Goal: Task Accomplishment & Management: Manage account settings

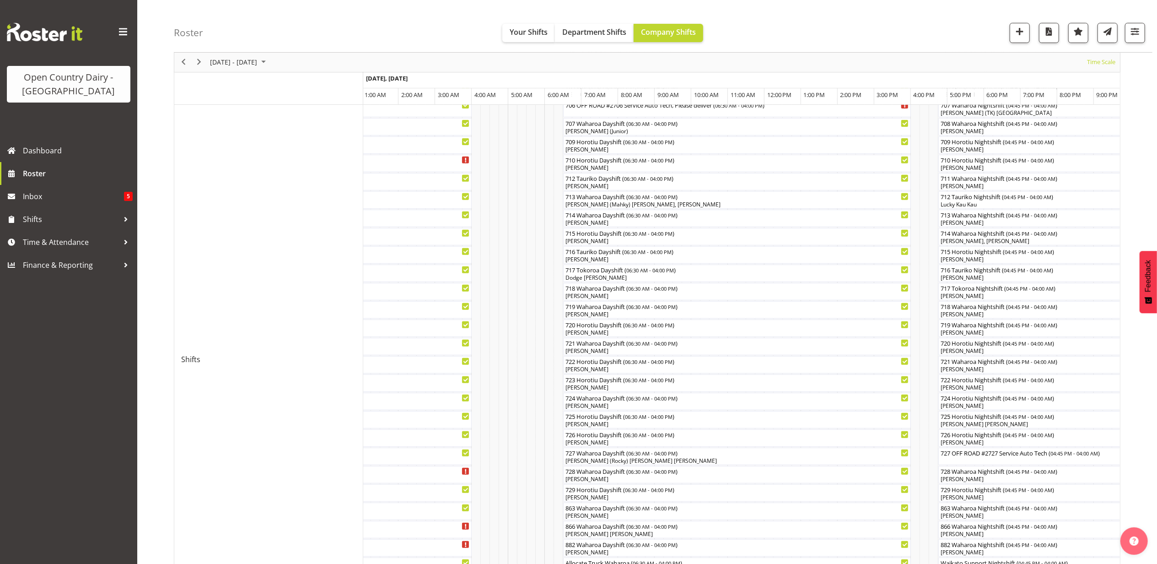
scroll to position [305, 0]
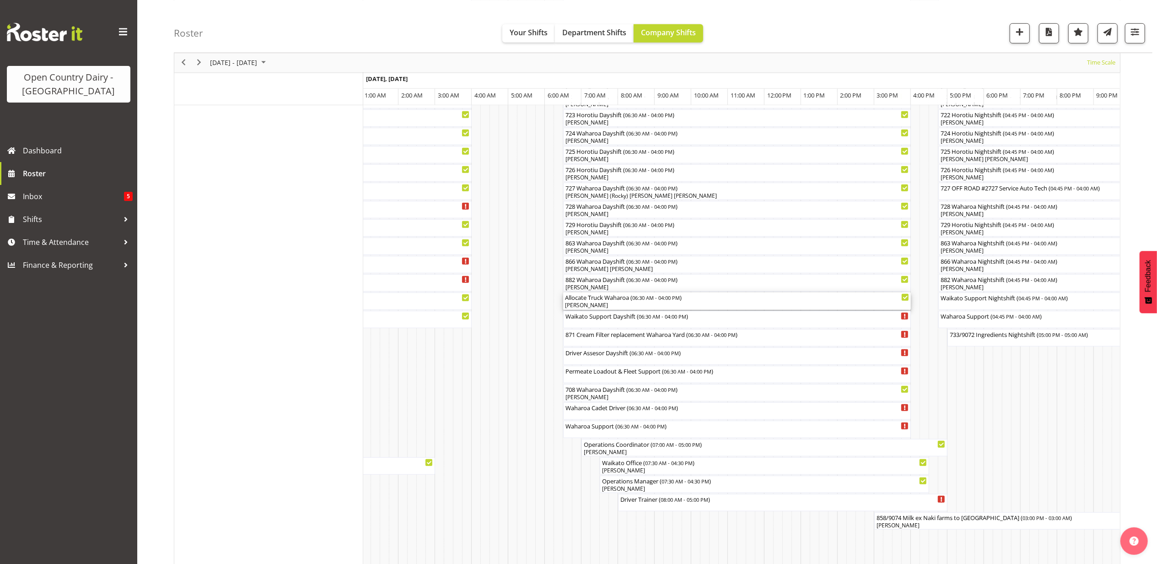
click at [595, 299] on div "Allocate Truck Waharoa ( 06:30 AM - 04:00 PM )" at bounding box center [737, 296] width 344 height 9
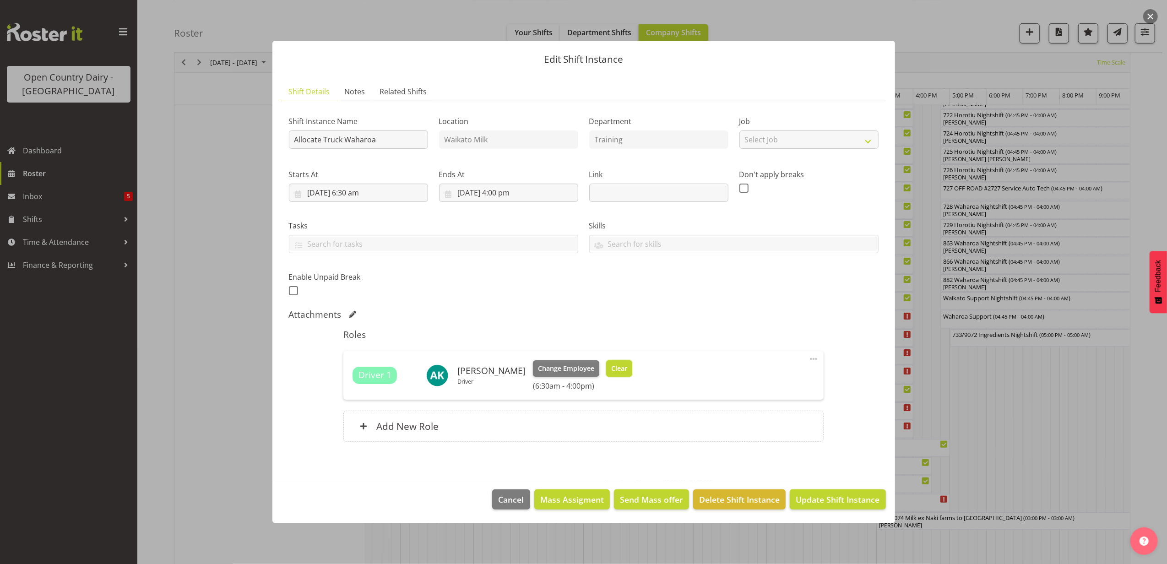
click at [611, 366] on span "Clear" at bounding box center [619, 368] width 16 height 10
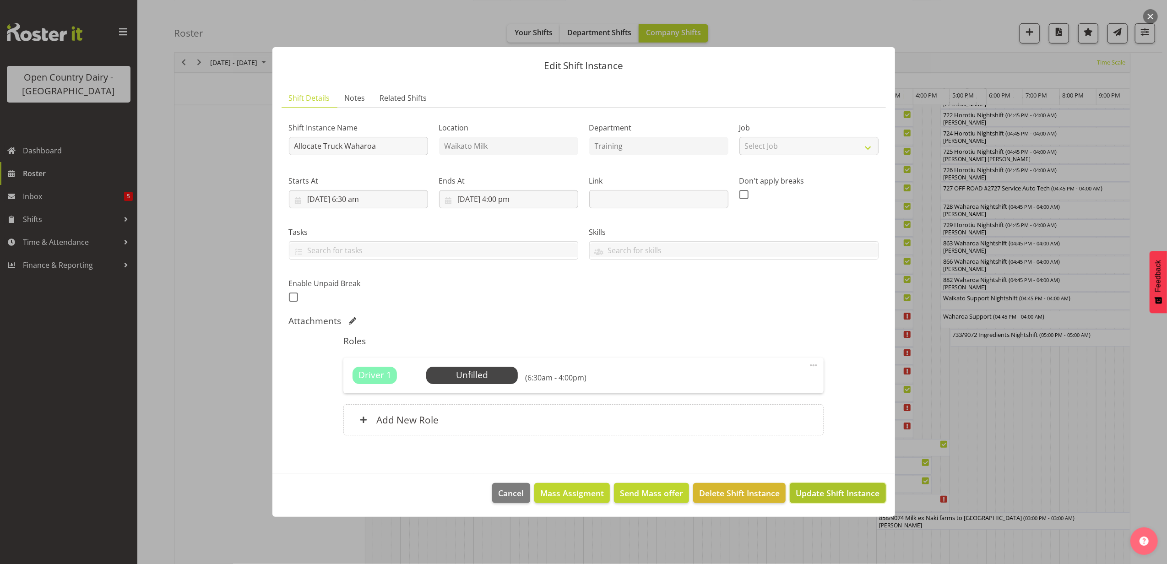
click at [828, 496] on span "Update Shift Instance" at bounding box center [837, 493] width 84 height 12
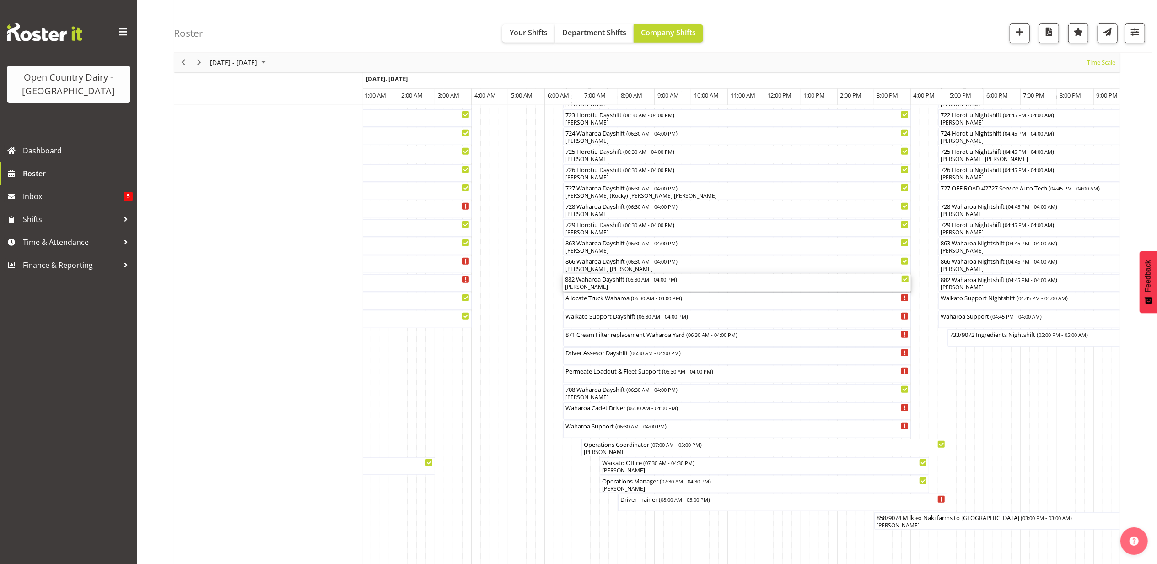
click at [597, 286] on div "[PERSON_NAME]" at bounding box center [737, 287] width 344 height 8
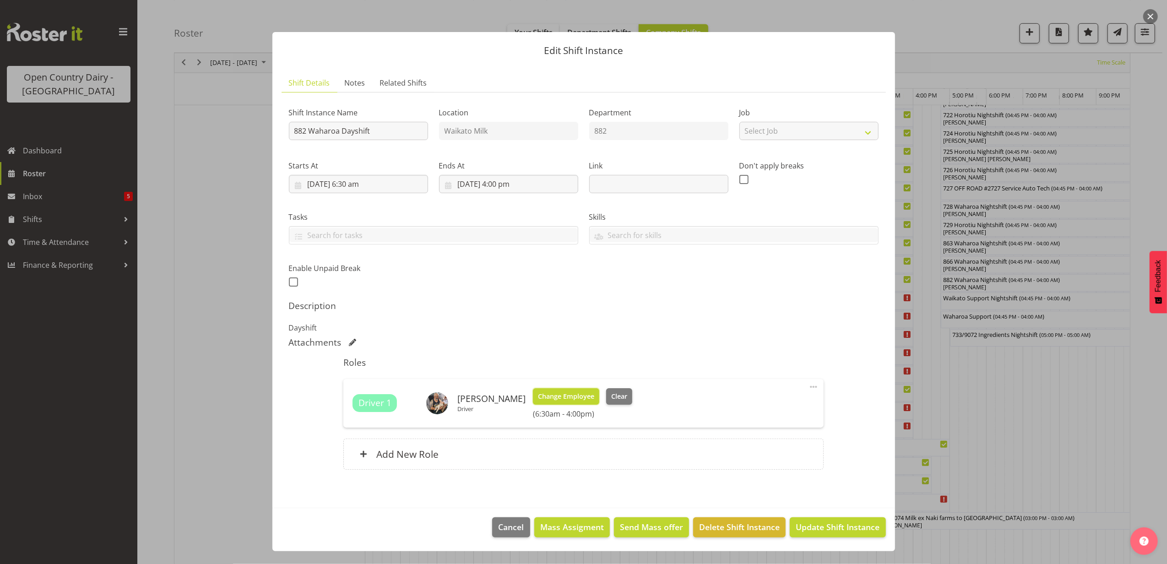
click at [553, 392] on span "Change Employee" at bounding box center [566, 396] width 56 height 10
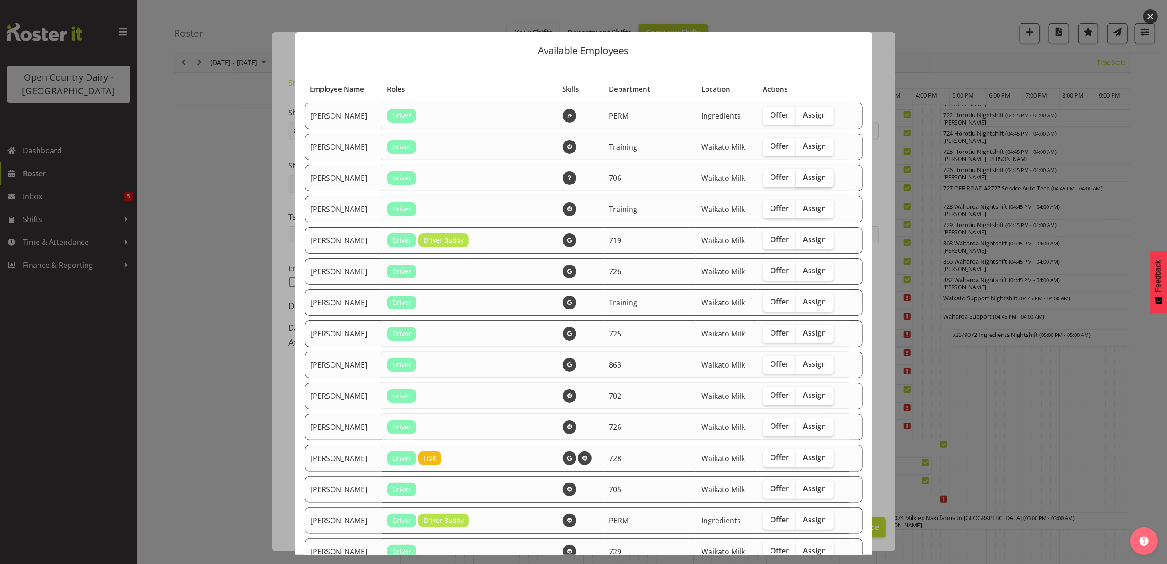
click at [808, 175] on span "Assign" at bounding box center [814, 177] width 23 height 9
click at [802, 175] on input "Assign" at bounding box center [799, 177] width 6 height 6
checkbox input "true"
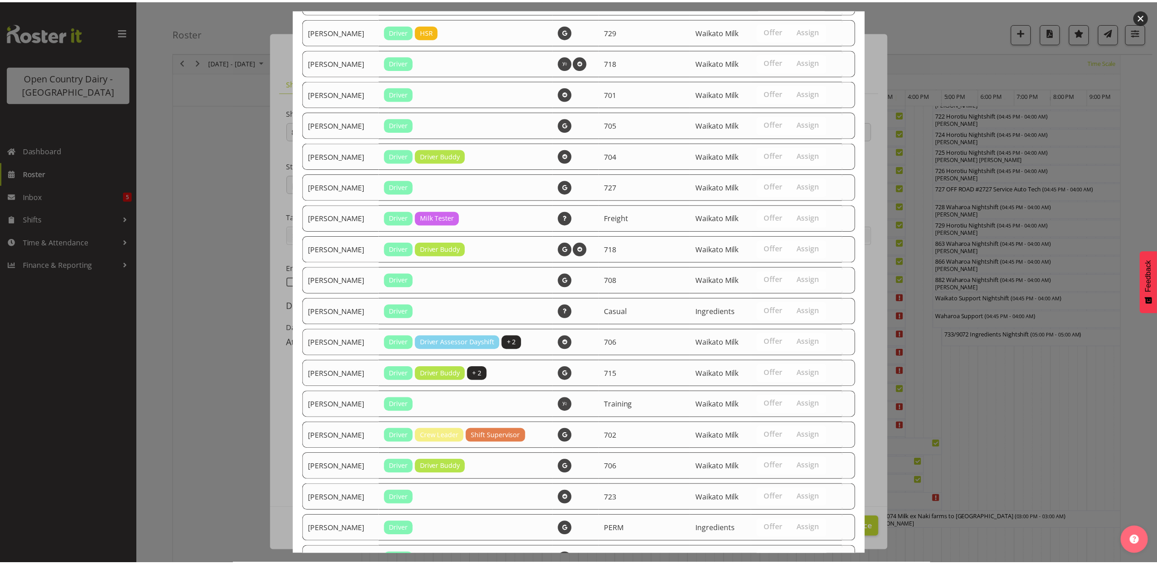
scroll to position [1312, 0]
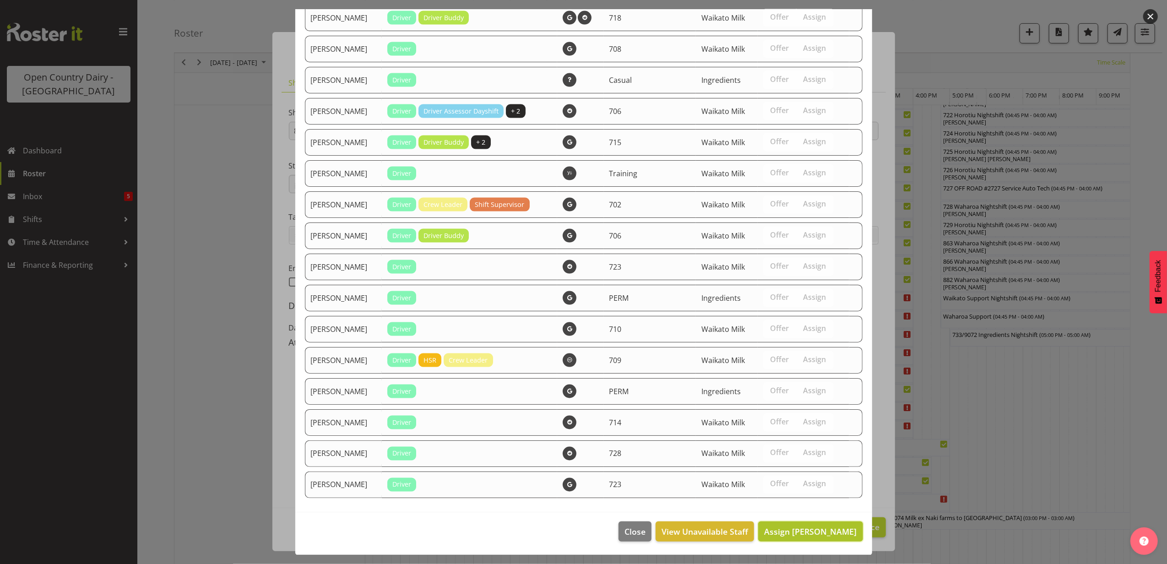
click at [801, 524] on button "Assign [PERSON_NAME]" at bounding box center [810, 531] width 104 height 20
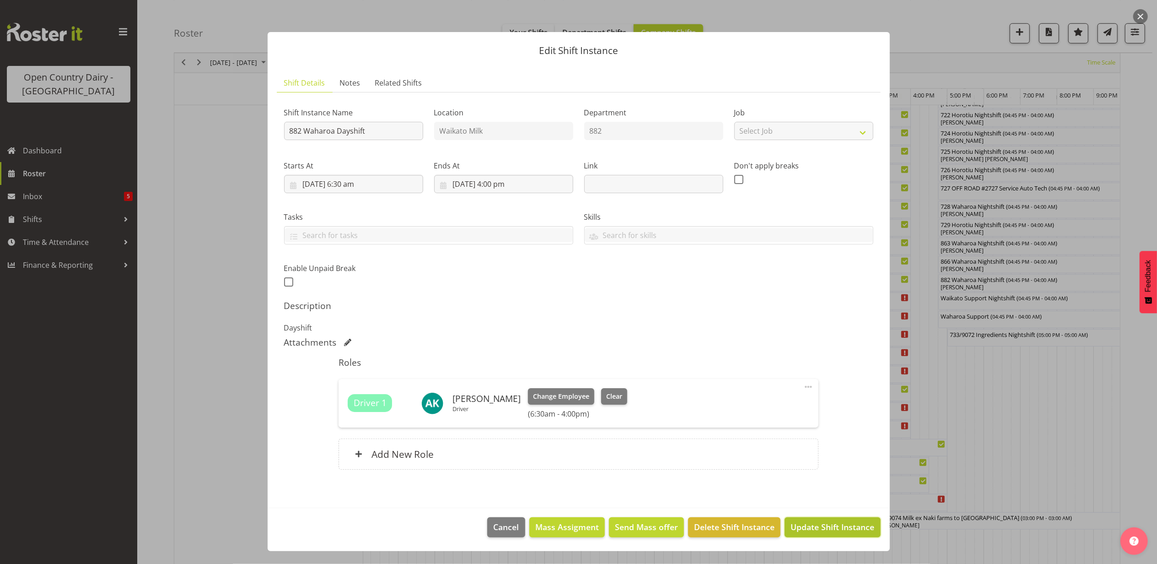
click at [816, 526] on span "Update Shift Instance" at bounding box center [833, 527] width 84 height 12
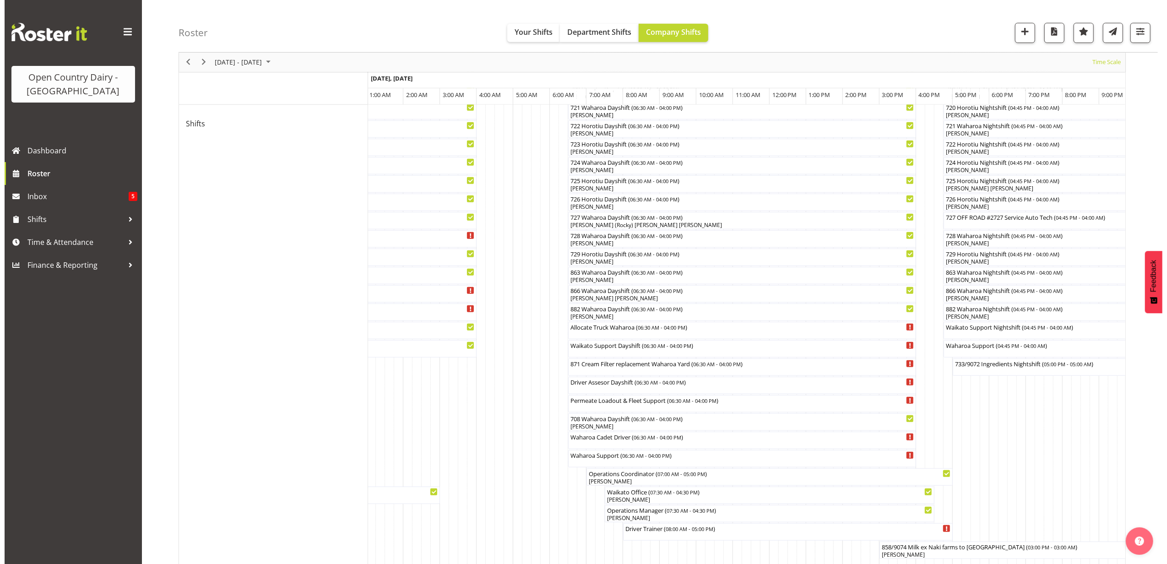
scroll to position [610, 0]
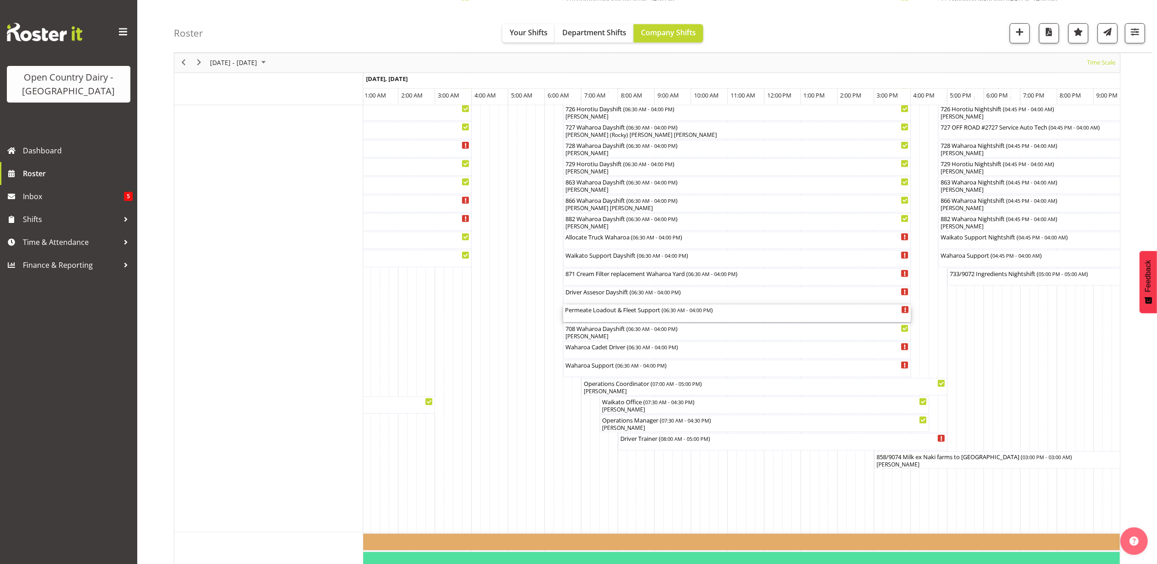
click at [612, 317] on div "Permeate Loadout & Fleet Support ( 06:30 AM - 04:00 PM )" at bounding box center [737, 313] width 344 height 17
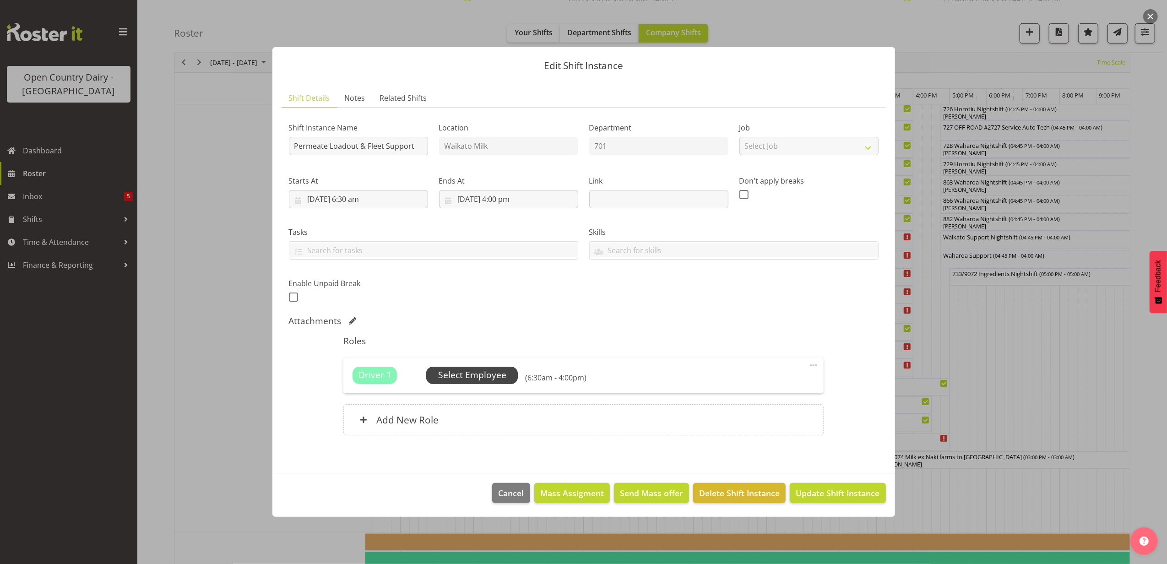
click at [468, 374] on span "Select Employee" at bounding box center [472, 374] width 68 height 13
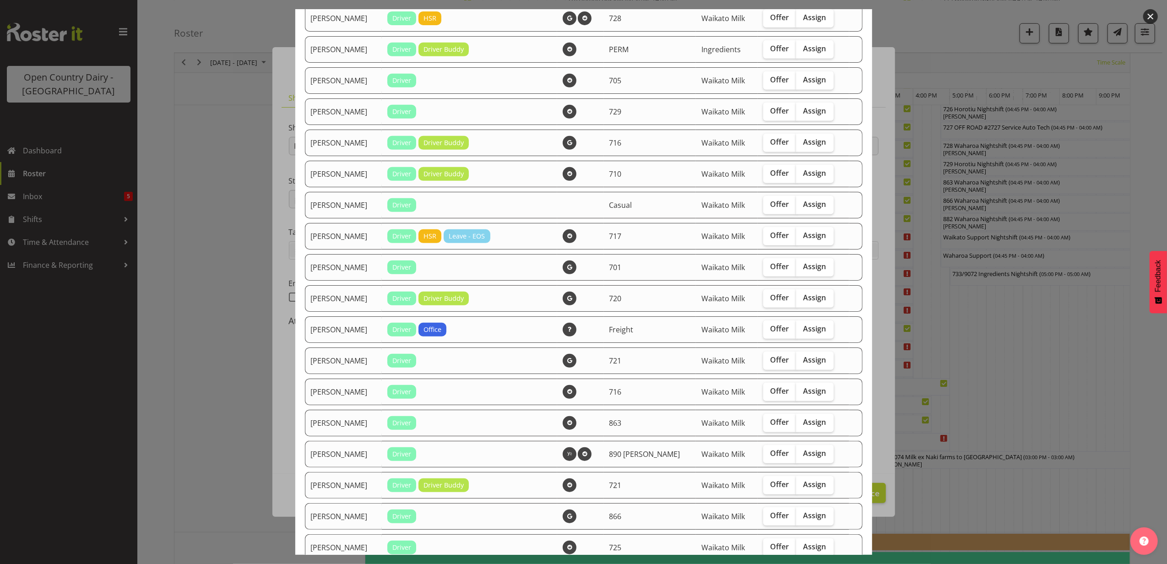
scroll to position [427, 0]
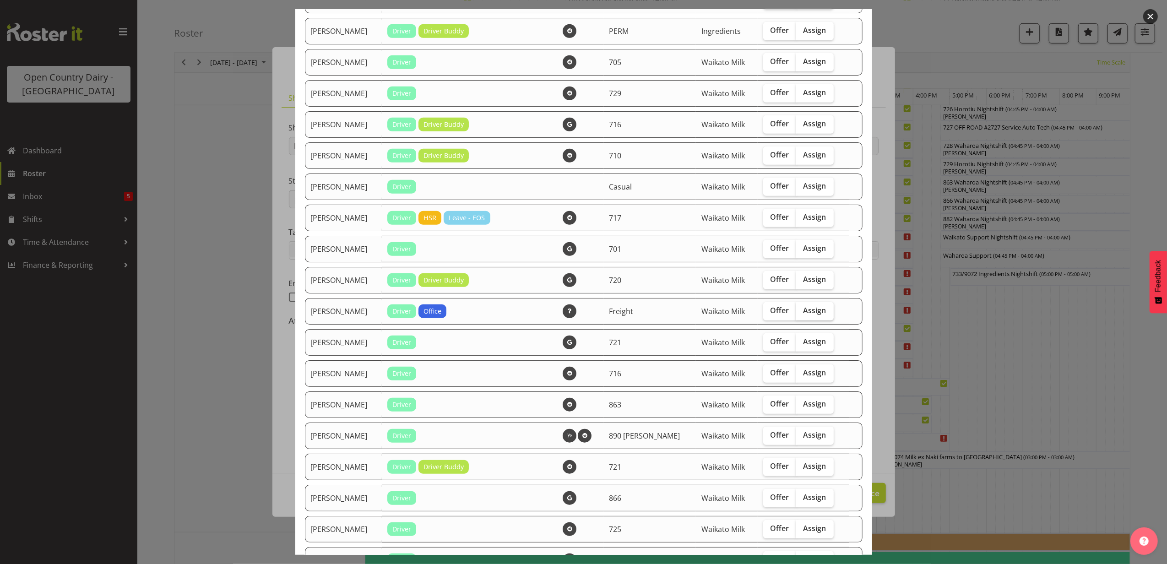
click at [803, 306] on span "Assign" at bounding box center [814, 310] width 23 height 9
click at [799, 308] on input "Assign" at bounding box center [799, 311] width 6 height 6
checkbox input "true"
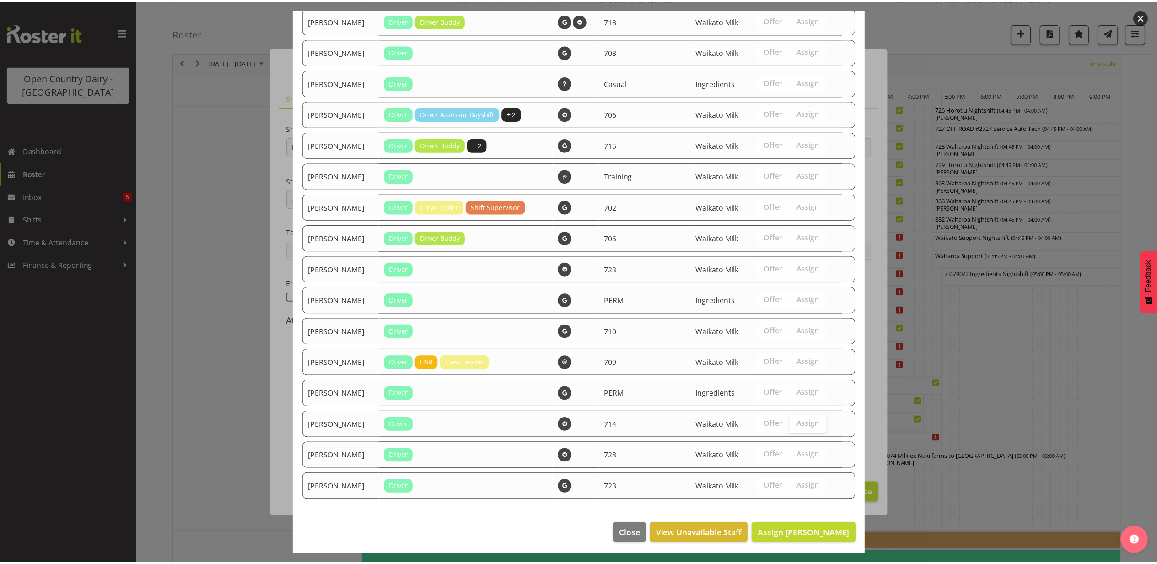
scroll to position [1312, 0]
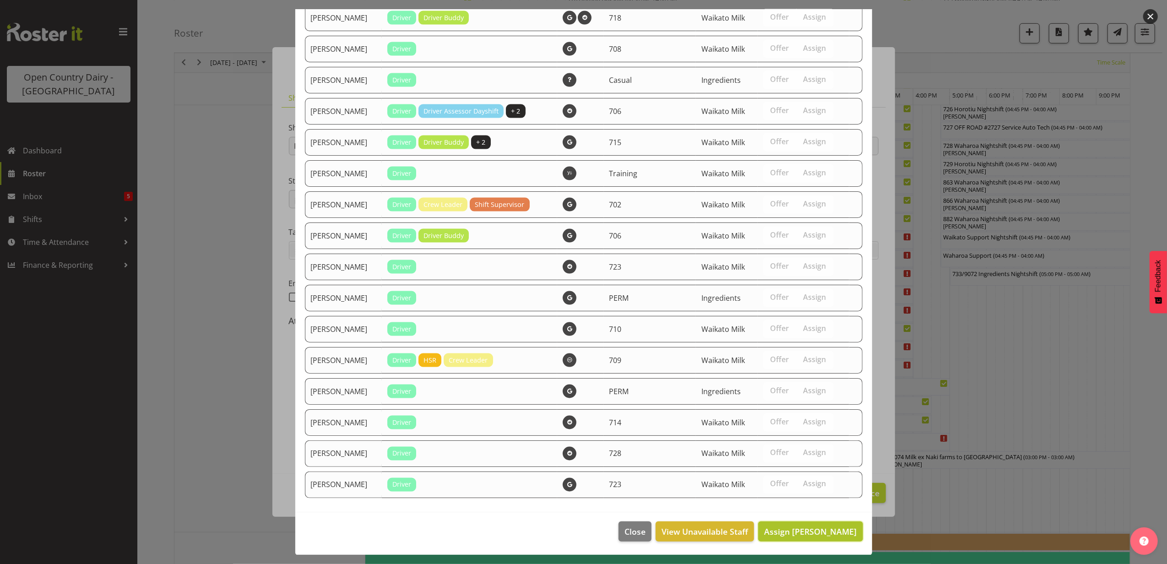
click at [808, 530] on span "Assign [PERSON_NAME]" at bounding box center [810, 531] width 92 height 11
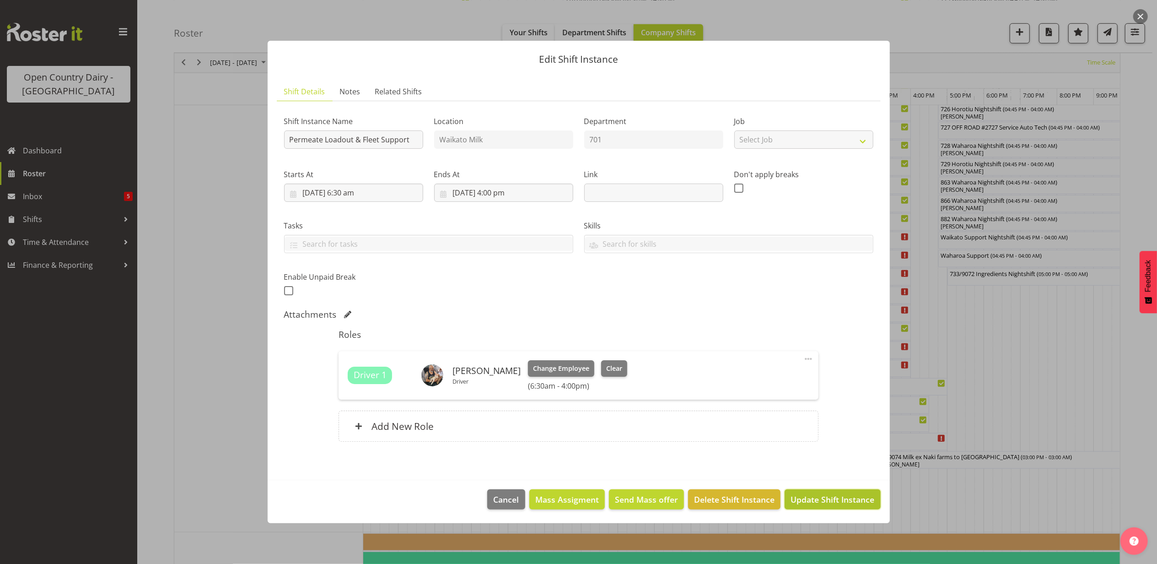
click at [815, 498] on span "Update Shift Instance" at bounding box center [833, 499] width 84 height 12
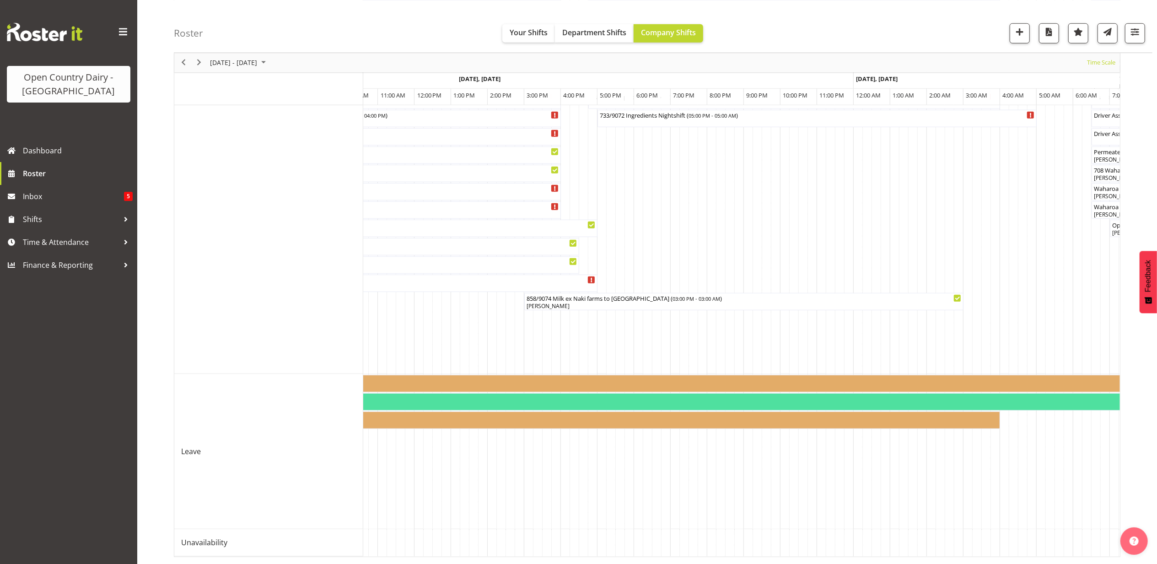
scroll to position [0, 2860]
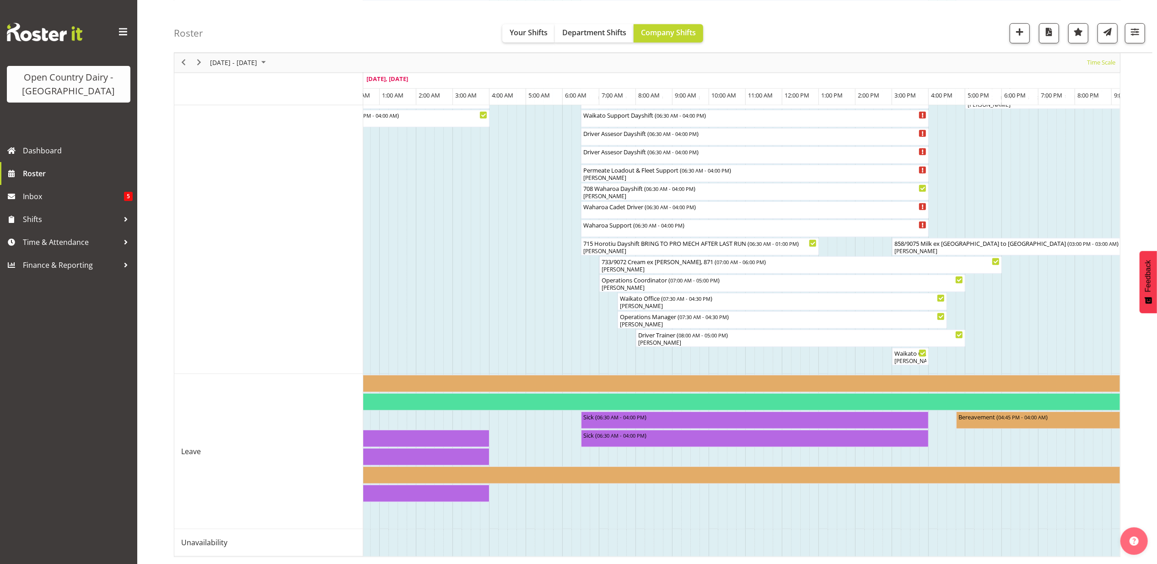
drag, startPoint x: 980, startPoint y: 547, endPoint x: 621, endPoint y: 524, distance: 359.1
